Goal: Task Accomplishment & Management: Use online tool/utility

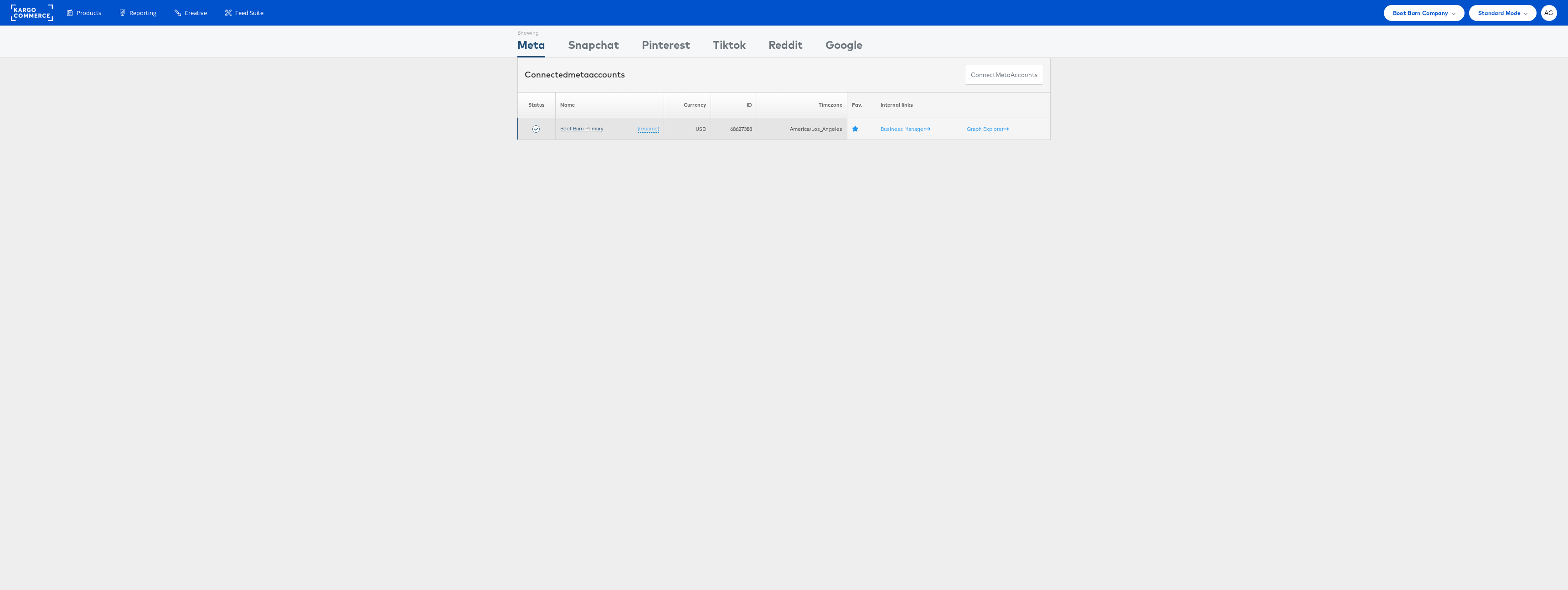
click at [584, 128] on link "Boot Barn Primary" at bounding box center [581, 128] width 43 height 7
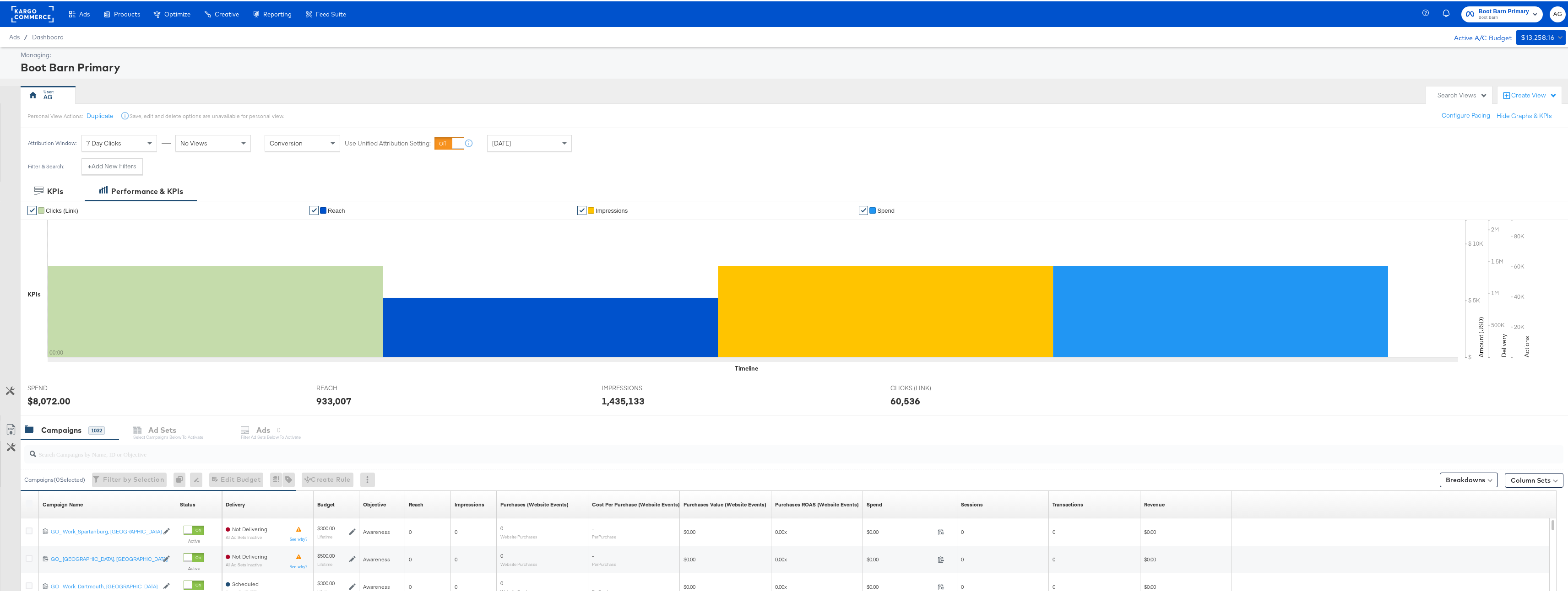
click at [233, 447] on input "search" at bounding box center [726, 448] width 1380 height 18
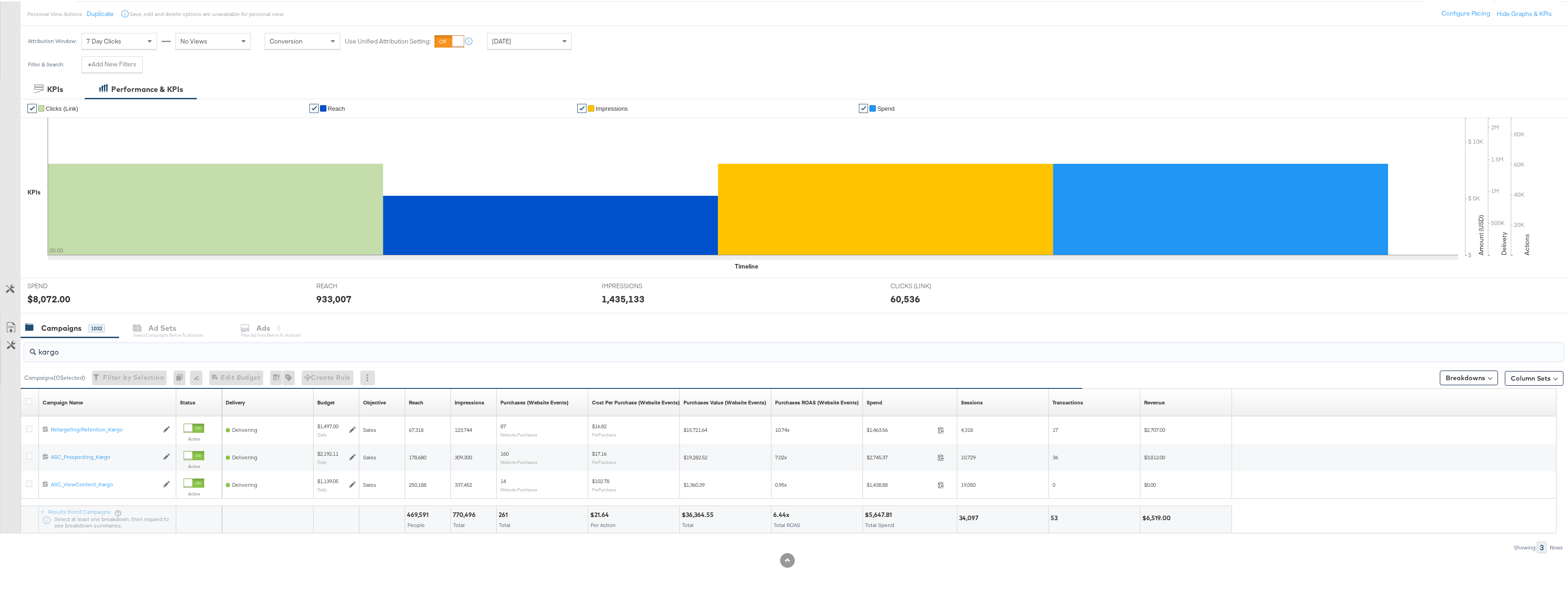
type input "kargo"
click at [530, 41] on div "Yesterday" at bounding box center [529, 39] width 84 height 15
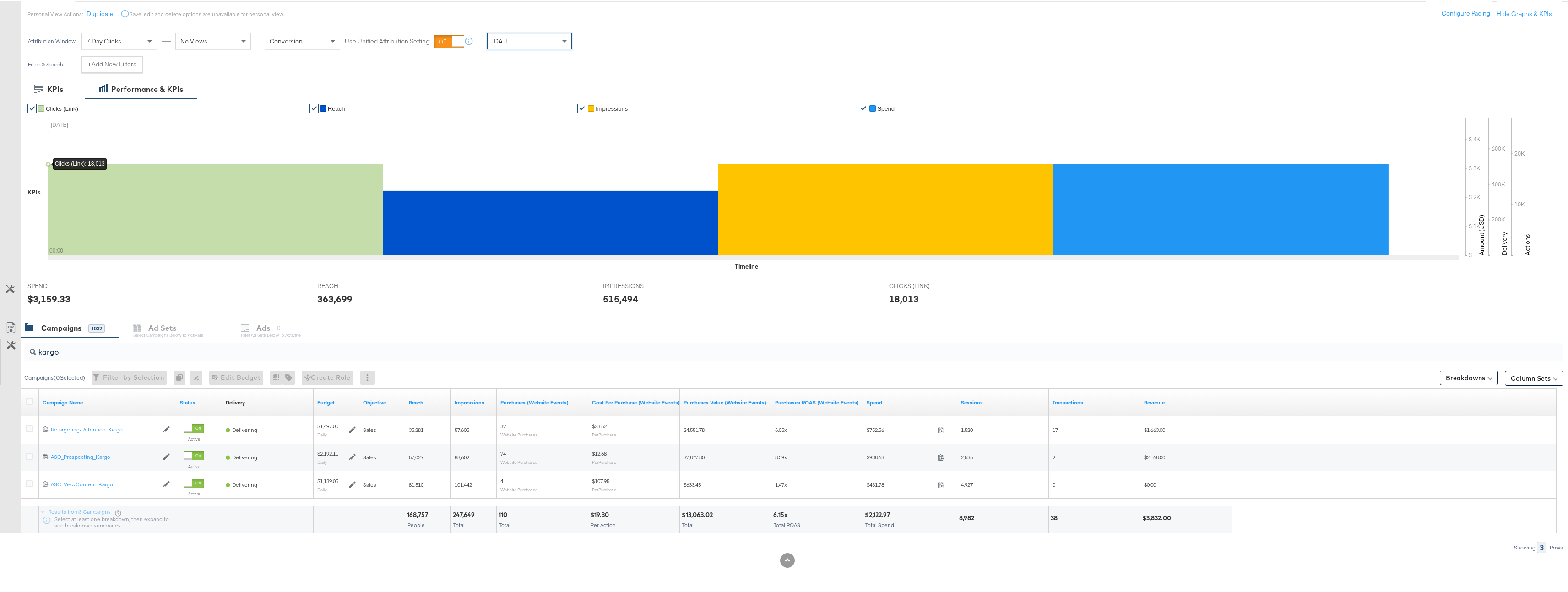
click at [512, 40] on div "Today" at bounding box center [529, 39] width 84 height 15
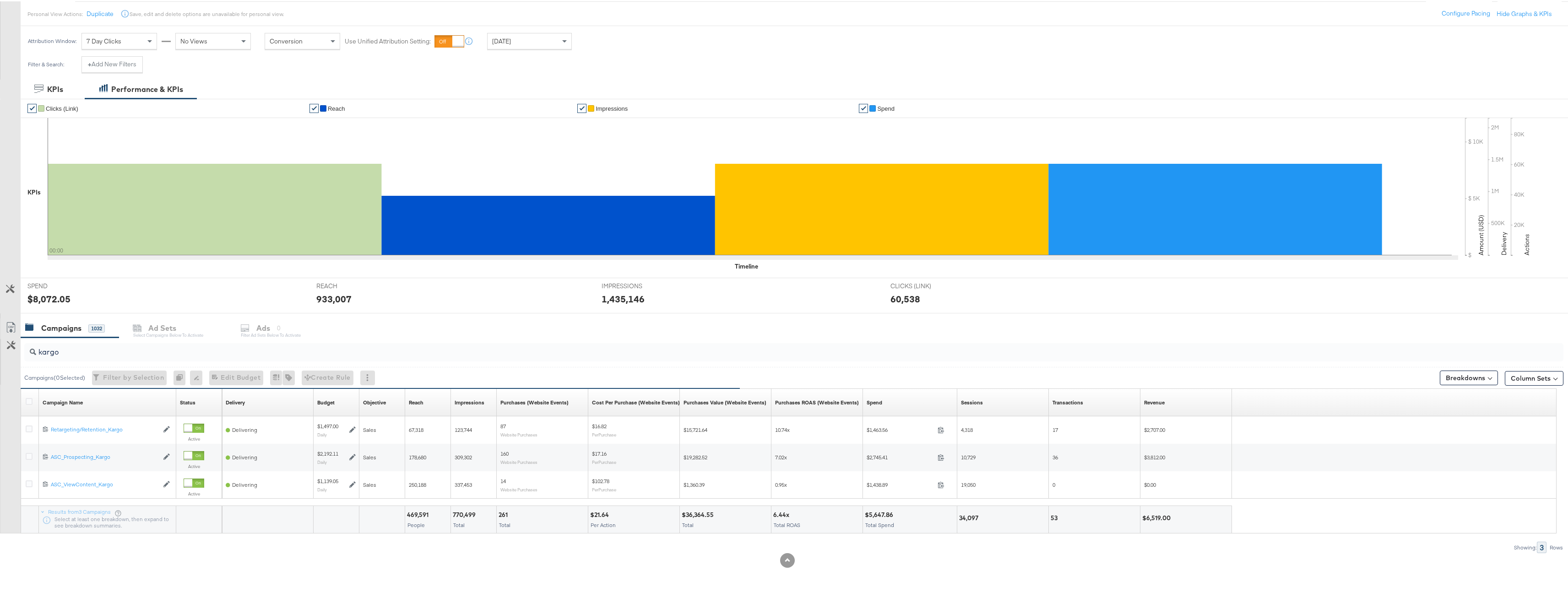
click at [457, 38] on div at bounding box center [458, 40] width 12 height 12
